Goal: Task Accomplishment & Management: Manage account settings

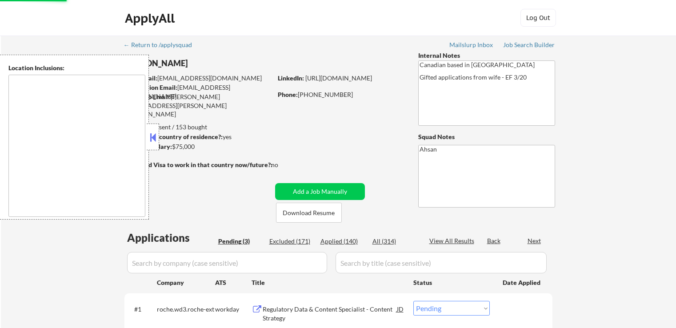
select select ""pending""
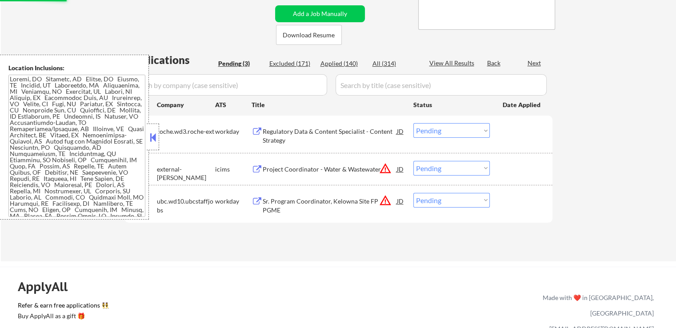
scroll to position [178, 0]
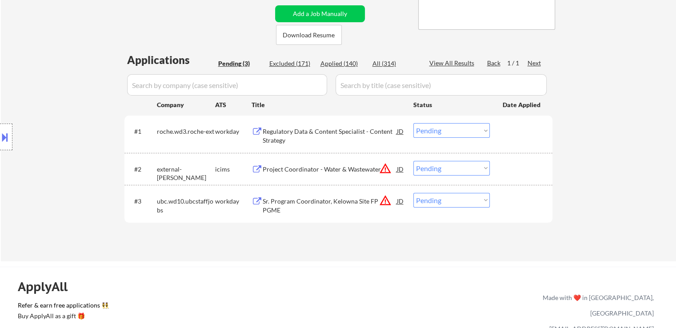
click at [351, 61] on div "Applied (140)" at bounding box center [342, 63] width 44 height 9
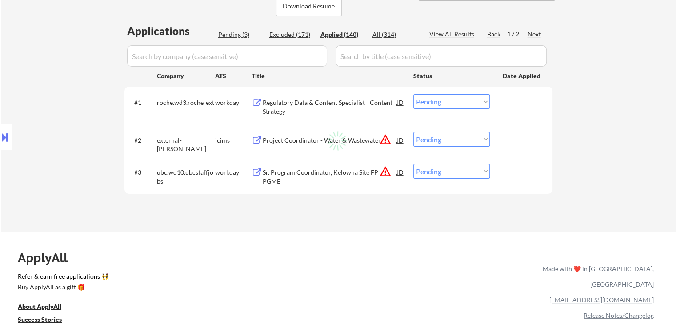
scroll to position [222, 0]
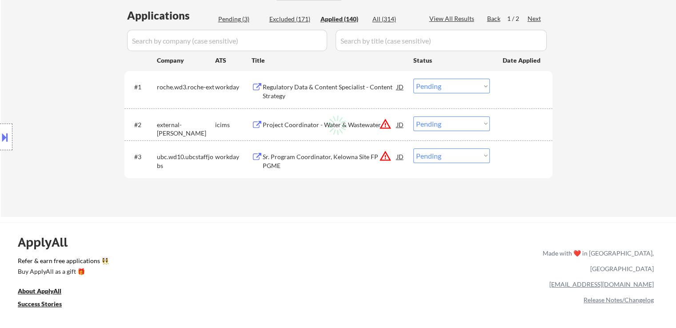
select select ""applied""
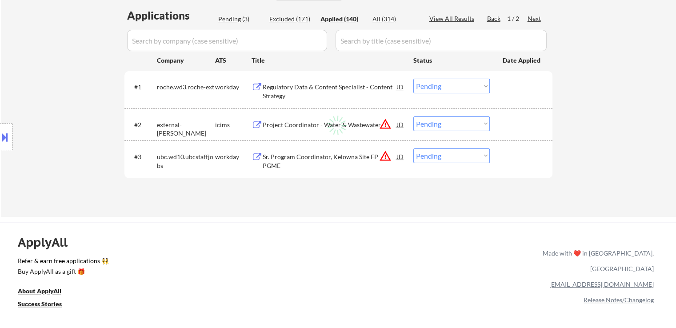
select select ""applied""
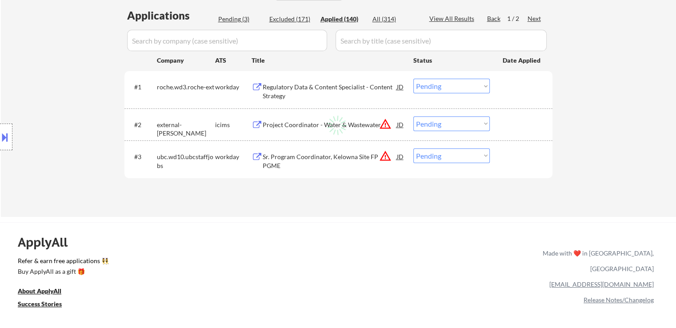
select select ""applied""
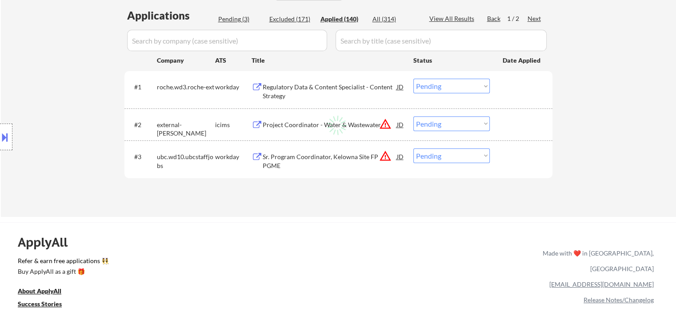
select select ""applied""
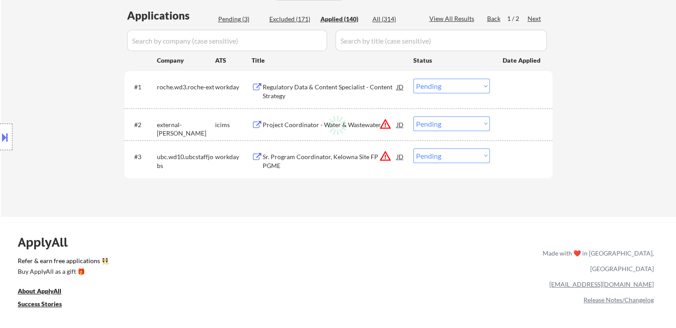
select select ""applied""
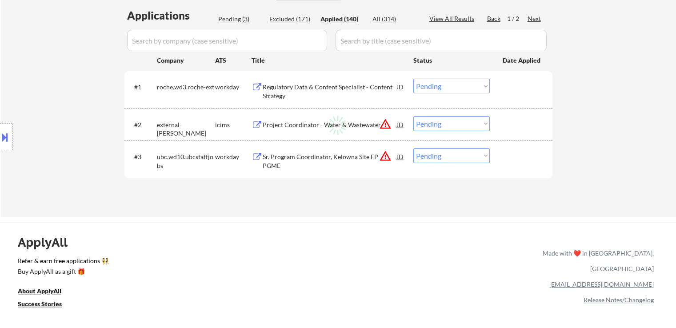
select select ""applied""
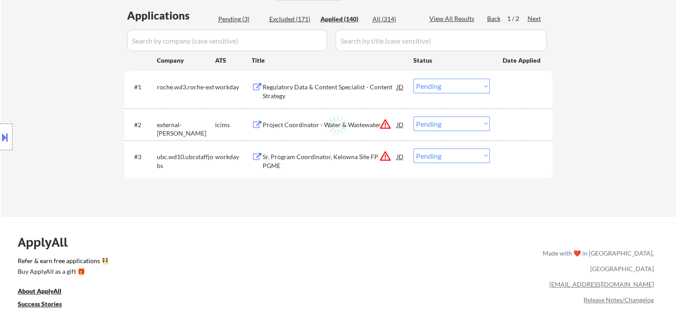
select select ""applied""
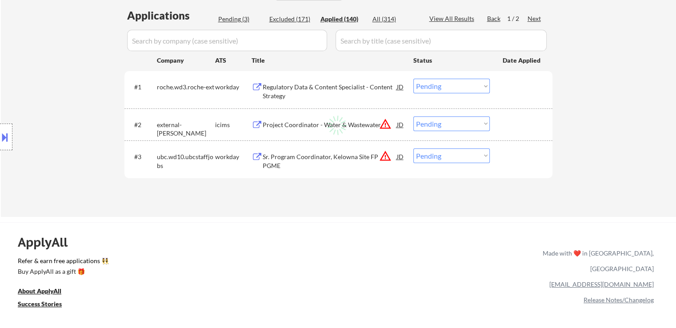
select select ""applied""
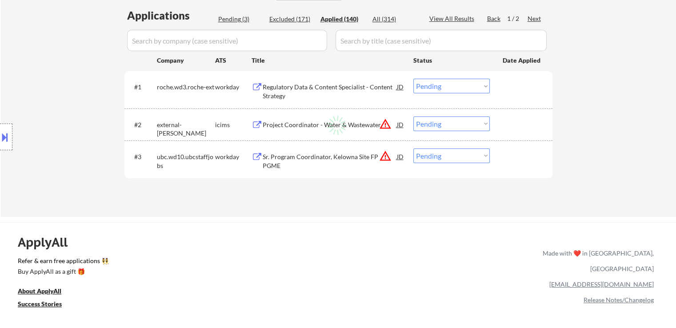
select select ""applied""
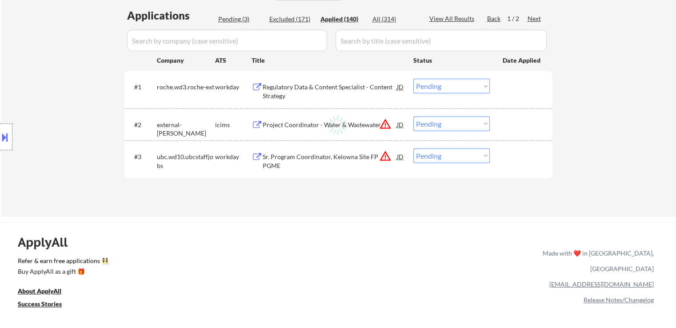
select select ""applied""
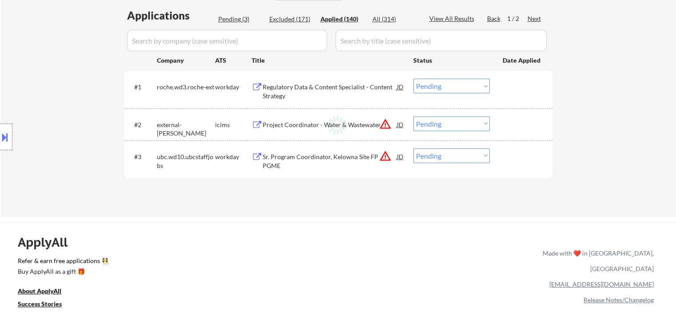
select select ""applied""
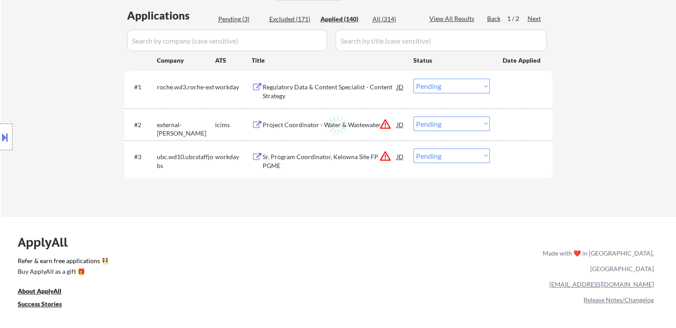
select select ""applied""
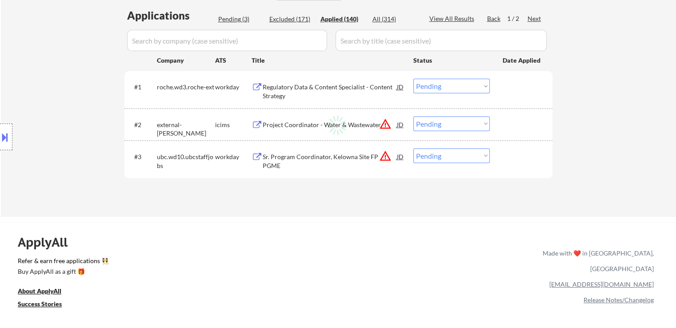
select select ""applied""
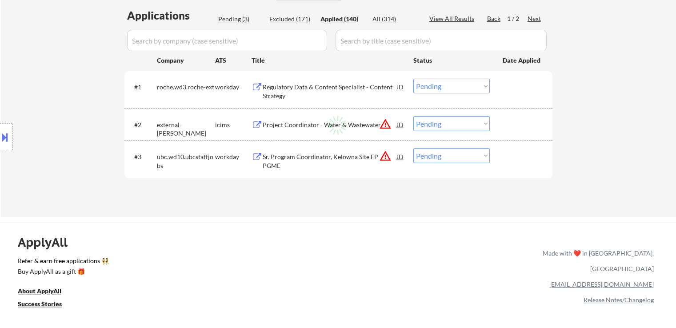
select select ""applied""
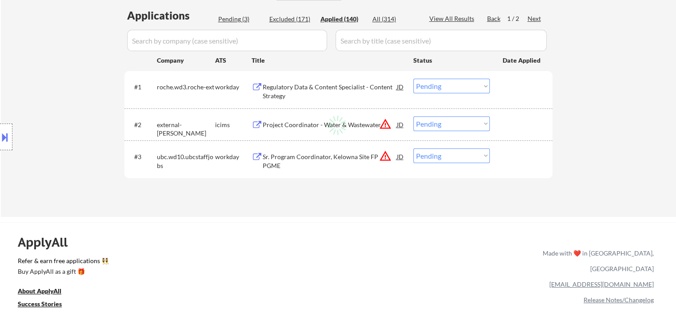
select select ""applied""
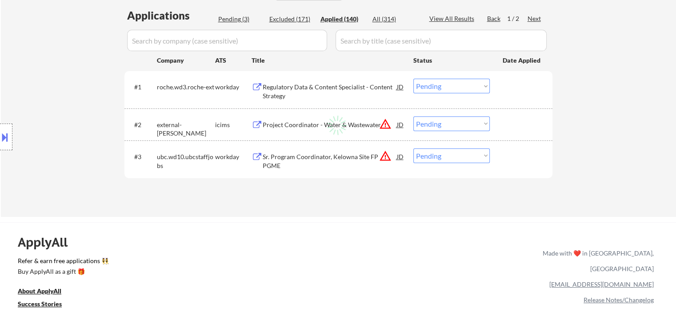
select select ""applied""
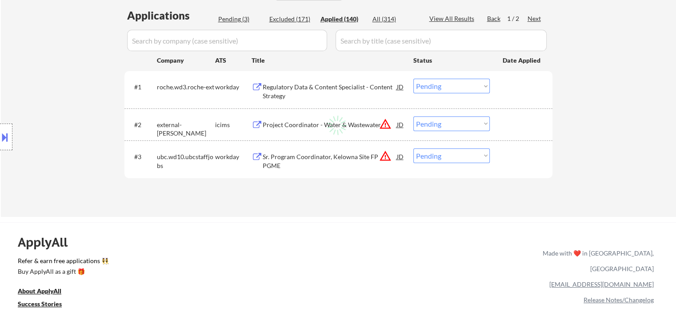
select select ""applied""
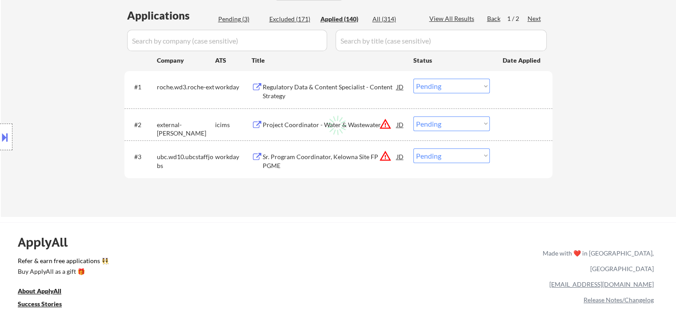
select select ""applied""
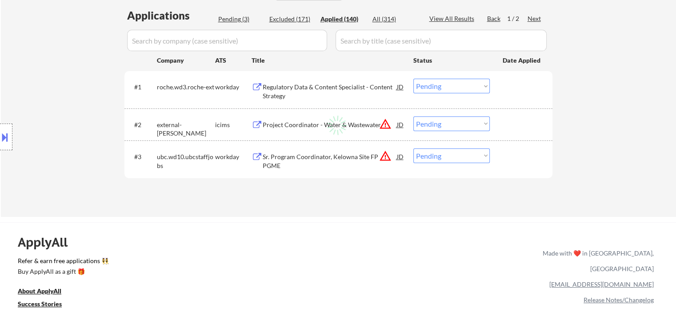
select select ""applied""
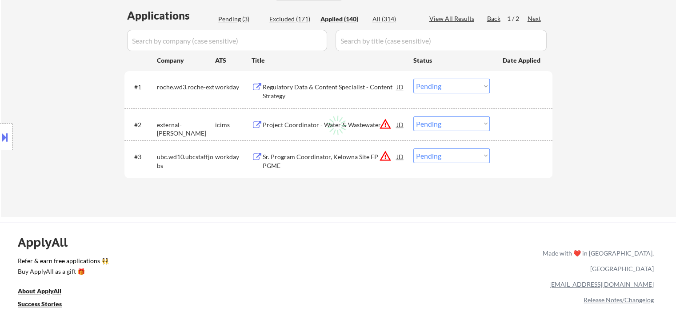
select select ""applied""
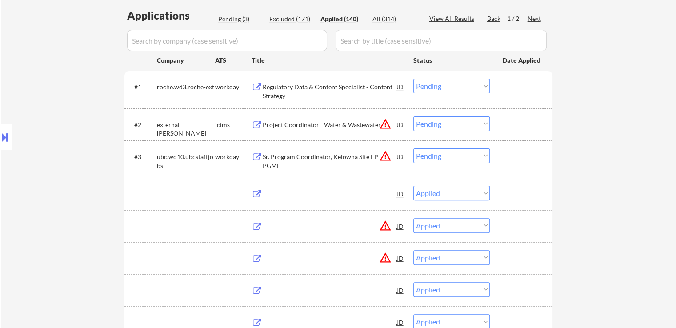
select select ""applied""
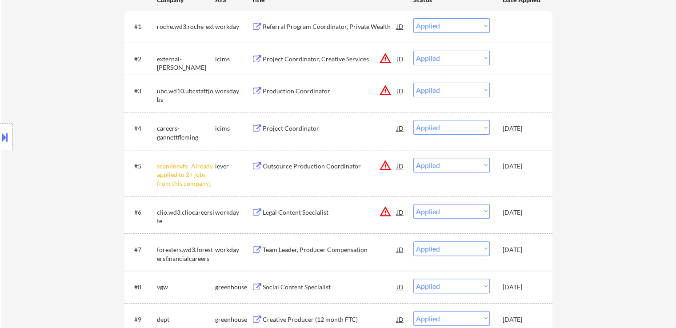
scroll to position [311, 0]
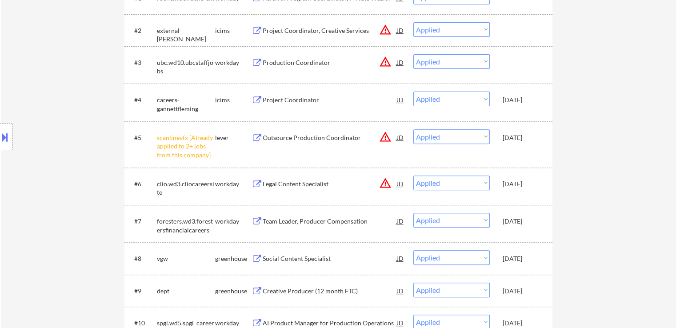
click at [312, 136] on div "Outsource Production Coordinator" at bounding box center [330, 137] width 134 height 9
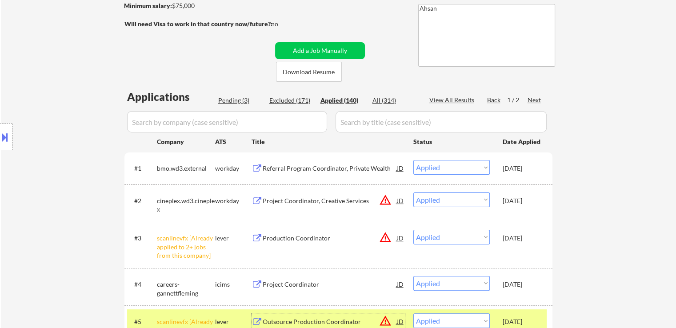
scroll to position [89, 0]
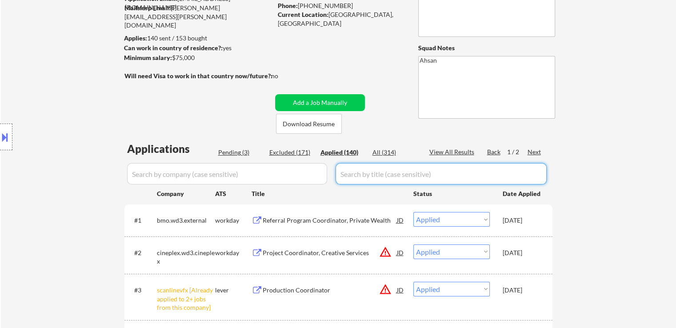
click at [233, 150] on div "Pending (3)" at bounding box center [240, 152] width 44 height 9
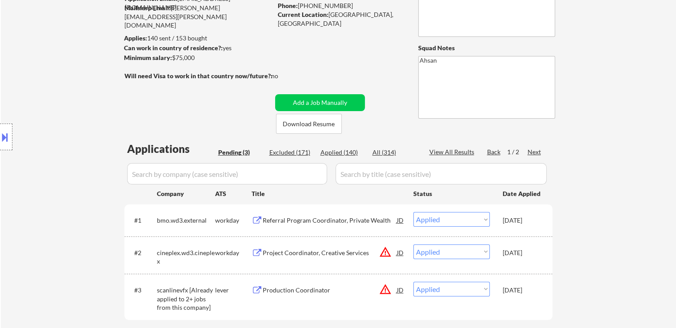
select select ""pending""
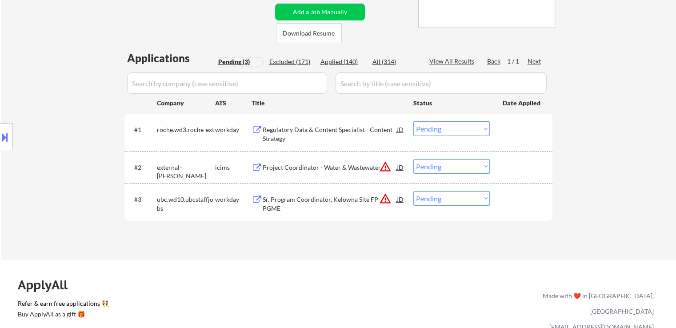
scroll to position [133, 0]
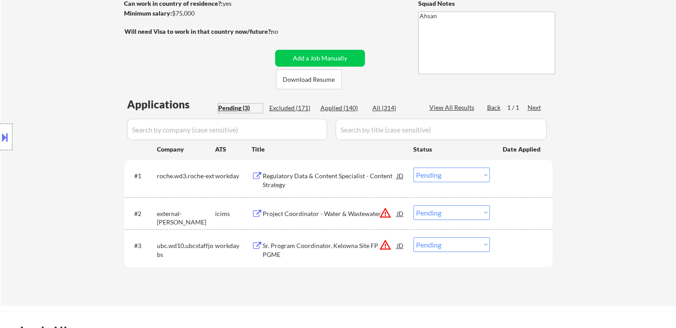
click at [338, 110] on div "Applied (140)" at bounding box center [342, 108] width 44 height 9
select select ""applied""
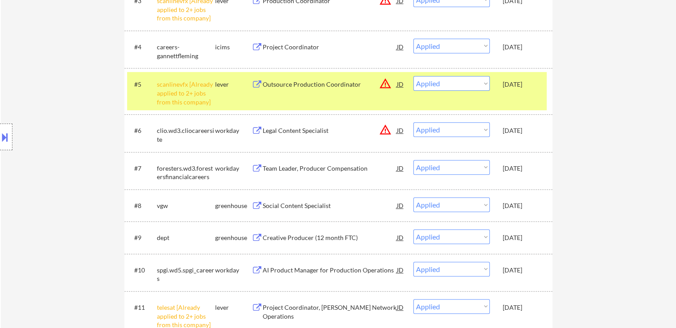
scroll to position [400, 0]
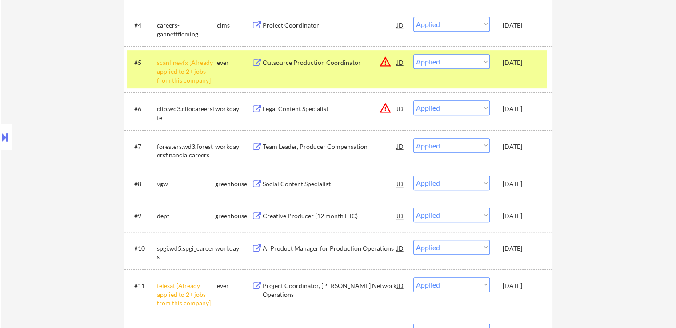
click at [300, 184] on div "Social Content Specialist" at bounding box center [330, 184] width 134 height 9
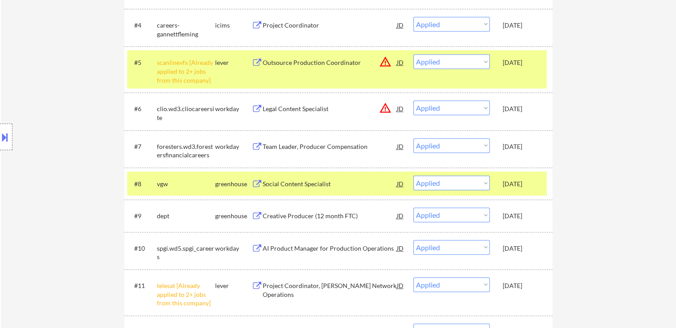
click at [2, 137] on button at bounding box center [5, 137] width 10 height 15
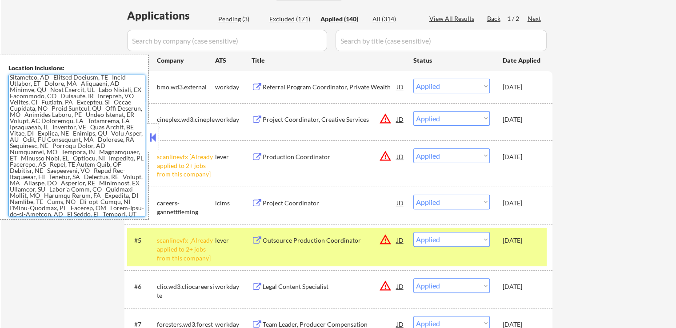
scroll to position [457, 0]
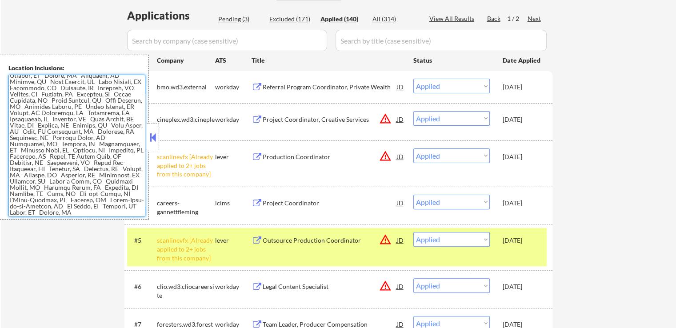
drag, startPoint x: 11, startPoint y: 76, endPoint x: 111, endPoint y: 213, distance: 169.5
click at [111, 213] on textarea at bounding box center [76, 146] width 137 height 142
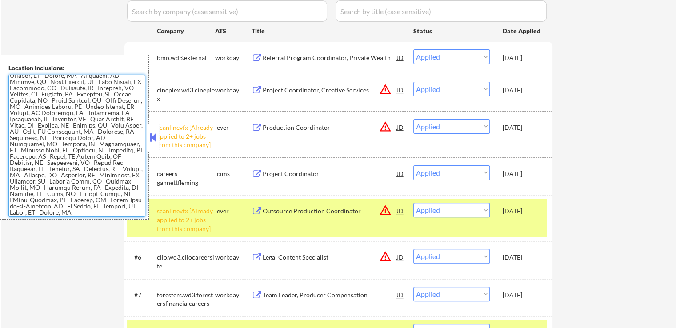
scroll to position [267, 0]
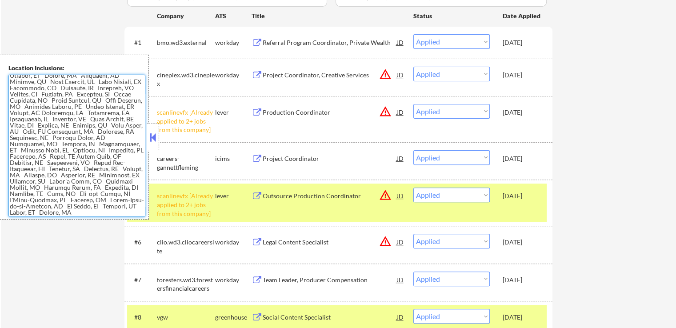
click at [158, 140] on div at bounding box center [153, 137] width 12 height 27
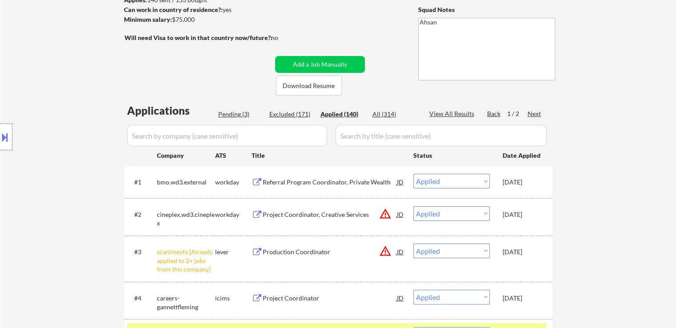
scroll to position [89, 0]
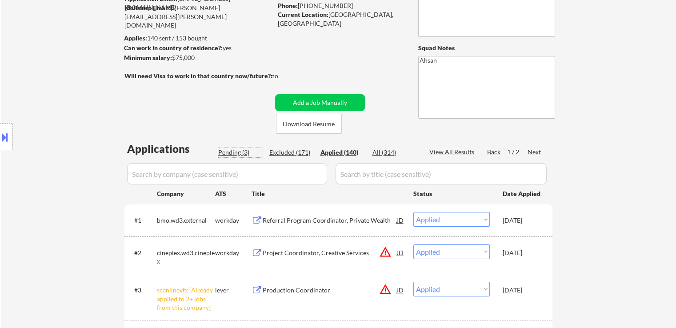
click at [233, 156] on div "Pending (3)" at bounding box center [240, 152] width 44 height 9
select select ""pending""
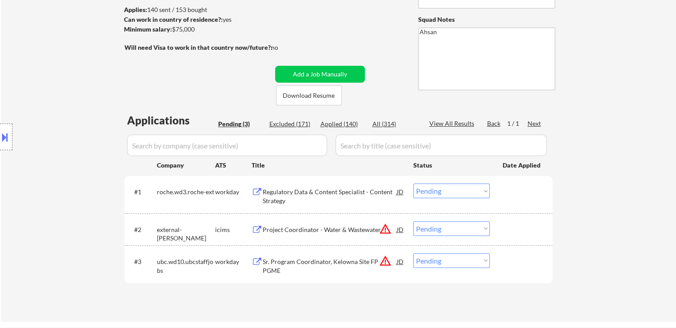
scroll to position [133, 0]
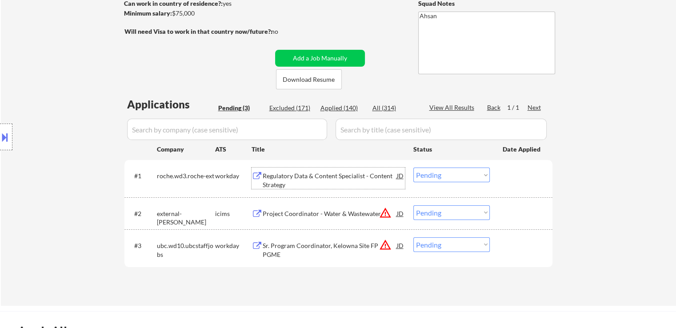
click at [316, 174] on div "Regulatory Data & Content Specialist - Content Strategy" at bounding box center [330, 180] width 134 height 17
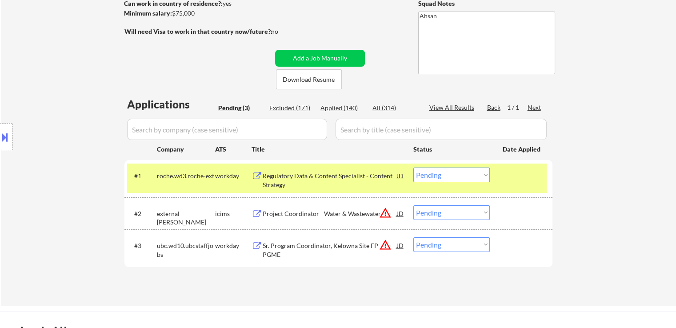
click at [309, 214] on div "Project Coordinator - Water & Wastewater" at bounding box center [330, 213] width 134 height 9
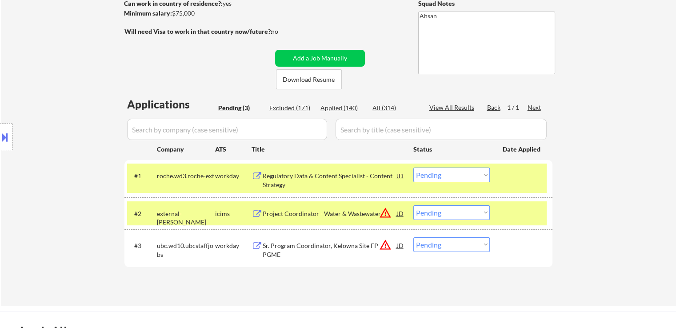
click at [350, 243] on div "Sr. Program Coordinator, Kelowna Site FP PGME" at bounding box center [330, 249] width 134 height 17
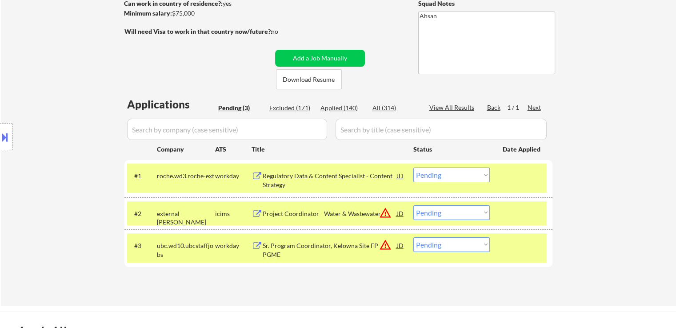
click at [7, 137] on button at bounding box center [5, 137] width 10 height 15
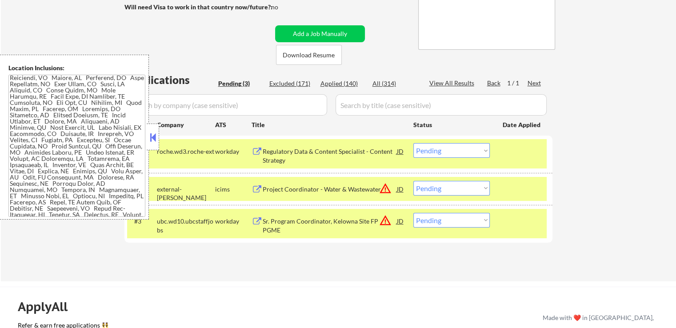
scroll to position [178, 0]
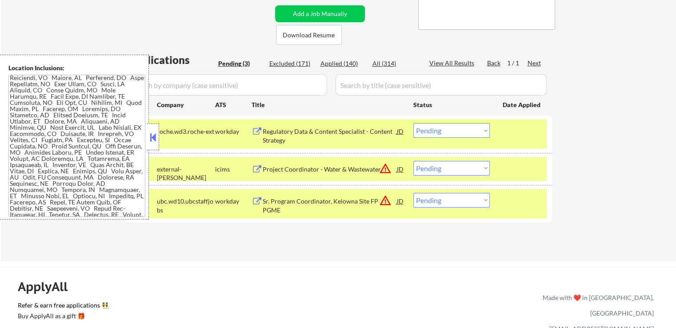
click at [152, 141] on button at bounding box center [153, 137] width 10 height 13
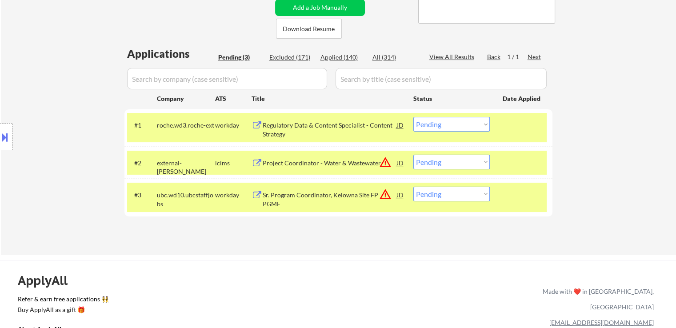
scroll to position [222, 0]
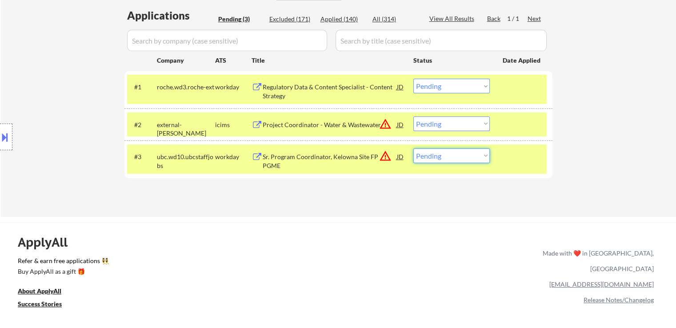
click at [448, 159] on select "Choose an option... Pending Applied Excluded (Questions) Excluded (Expired) Exc…" at bounding box center [451, 155] width 76 height 15
select select ""excluded__salary_""
click at [413, 148] on select "Choose an option... Pending Applied Excluded (Questions) Excluded (Expired) Exc…" at bounding box center [451, 155] width 76 height 15
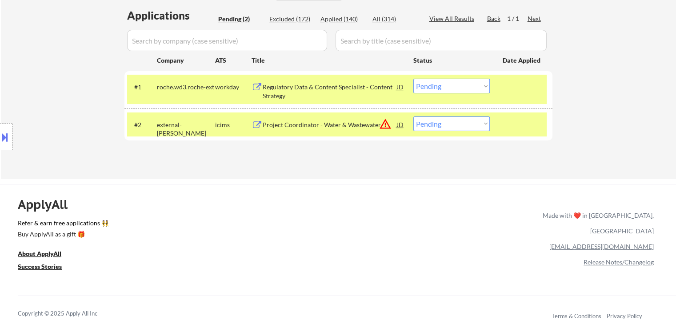
click at [5, 139] on button at bounding box center [5, 137] width 10 height 15
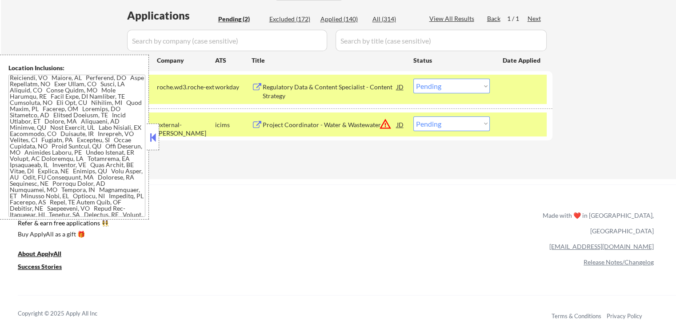
scroll to position [219, 0]
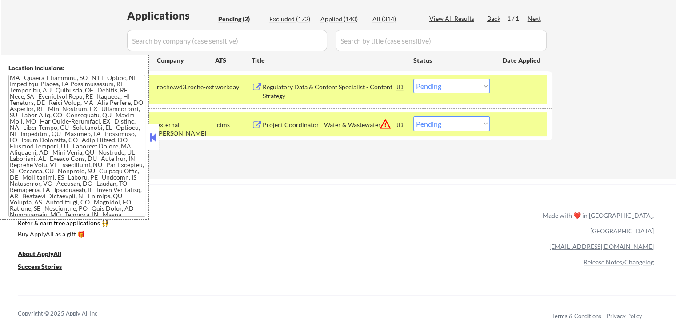
click at [149, 139] on button at bounding box center [153, 137] width 10 height 13
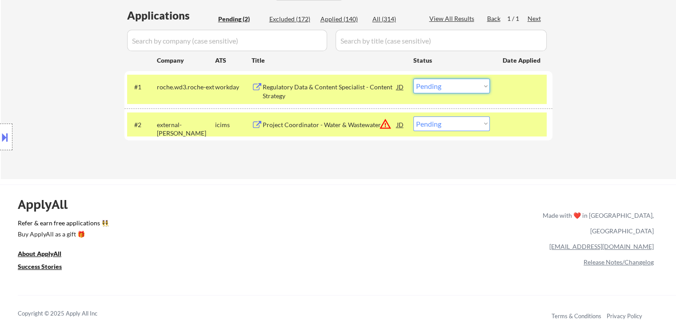
click at [454, 88] on select "Choose an option... Pending Applied Excluded (Questions) Excluded (Expired) Exc…" at bounding box center [451, 86] width 76 height 15
click at [413, 79] on select "Choose an option... Pending Applied Excluded (Questions) Excluded (Expired) Exc…" at bounding box center [451, 86] width 76 height 15
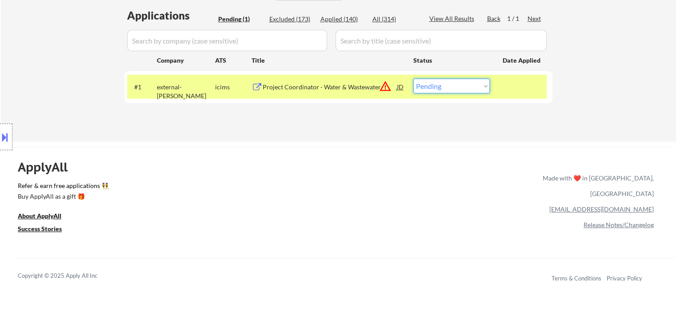
click at [444, 90] on select "Choose an option... Pending Applied Excluded (Questions) Excluded (Expired) Exc…" at bounding box center [451, 86] width 76 height 15
select select ""excluded""
click at [413, 79] on select "Choose an option... Pending Applied Excluded (Questions) Excluded (Expired) Exc…" at bounding box center [451, 86] width 76 height 15
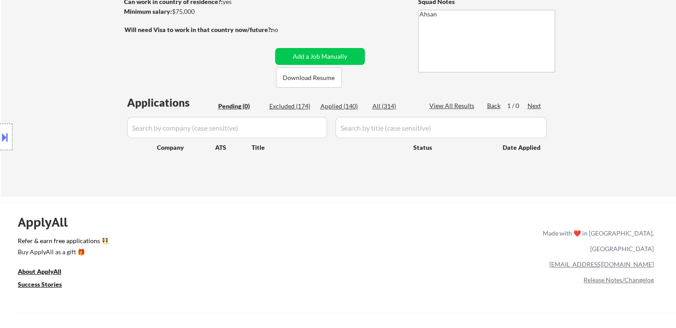
scroll to position [133, 0]
